Goal: Information Seeking & Learning: Learn about a topic

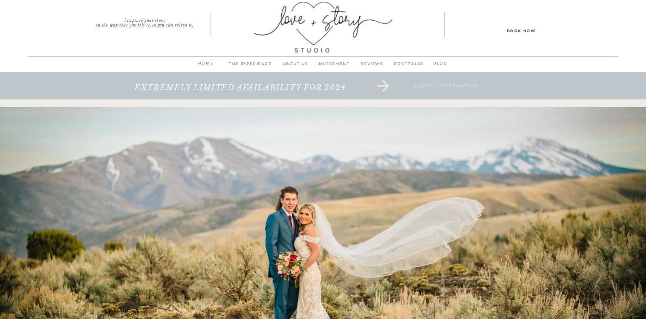
click at [334, 64] on p "INVESTMENT" at bounding box center [333, 66] width 38 height 13
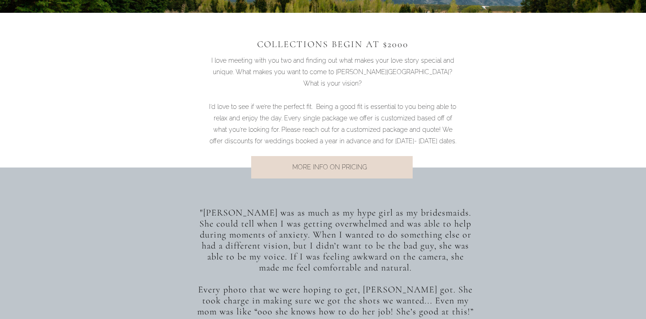
scroll to position [659, 0]
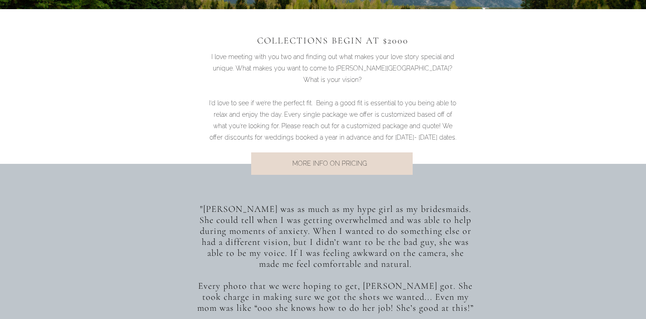
click at [342, 156] on div at bounding box center [332, 163] width 162 height 22
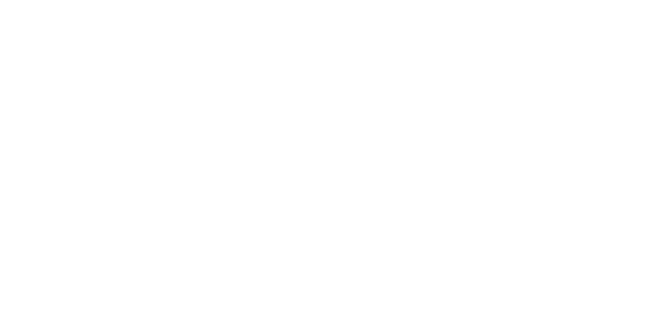
scroll to position [3402, 0]
